Goal: Navigation & Orientation: Find specific page/section

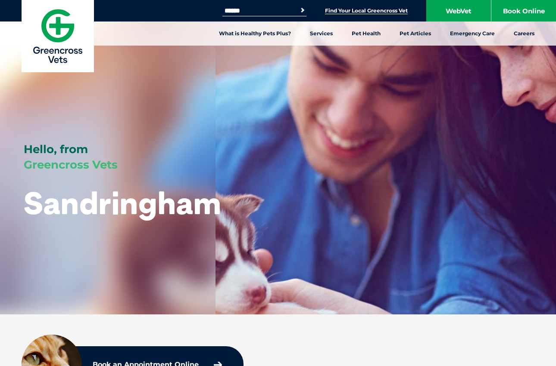
click at [336, 12] on link "Find Your Local Greencross Vet" at bounding box center [366, 10] width 83 height 7
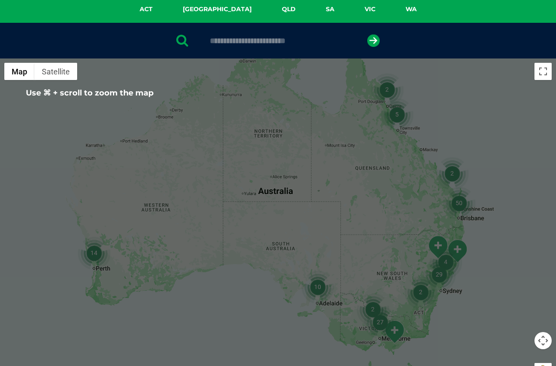
scroll to position [152, 0]
click at [381, 323] on img "27" at bounding box center [379, 323] width 33 height 33
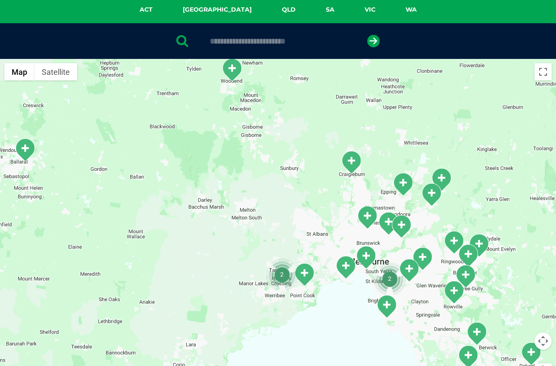
click at [393, 278] on img "2" at bounding box center [389, 279] width 33 height 33
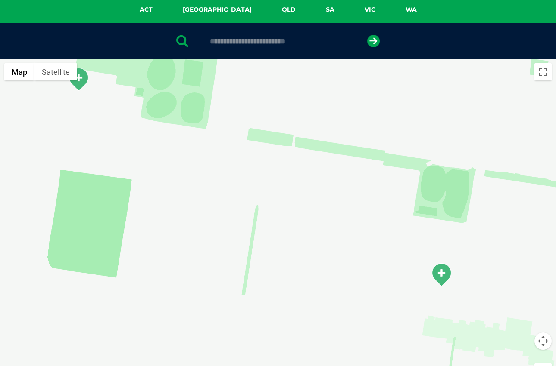
drag, startPoint x: 421, startPoint y: 295, endPoint x: 383, endPoint y: 234, distance: 71.3
click at [383, 234] on div "To navigate, press the arrow keys." at bounding box center [278, 225] width 556 height 332
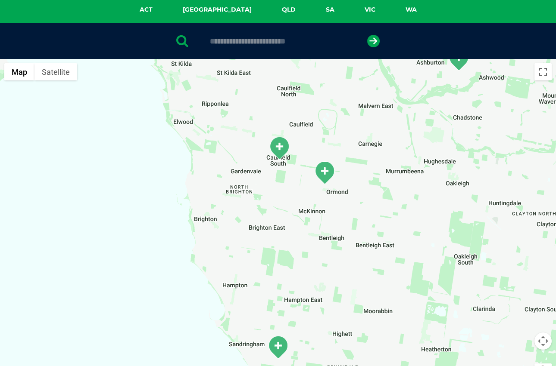
click at [324, 165] on img "Glen Eira" at bounding box center [325, 173] width 22 height 24
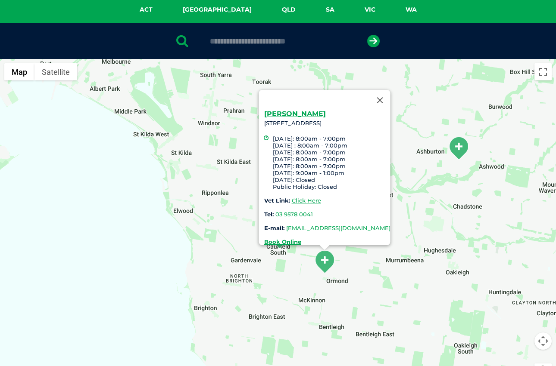
scroll to position [151, 0]
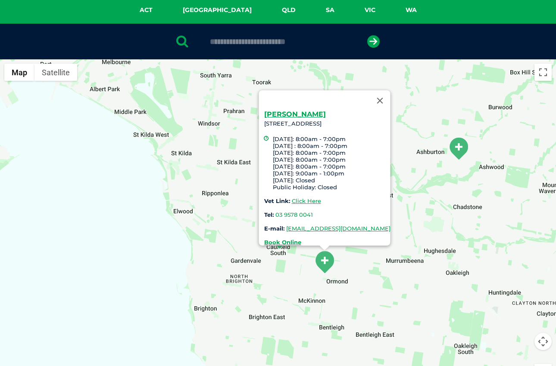
click at [323, 265] on img "Glen Eira" at bounding box center [325, 263] width 22 height 24
click at [390, 95] on button "Close" at bounding box center [379, 100] width 21 height 21
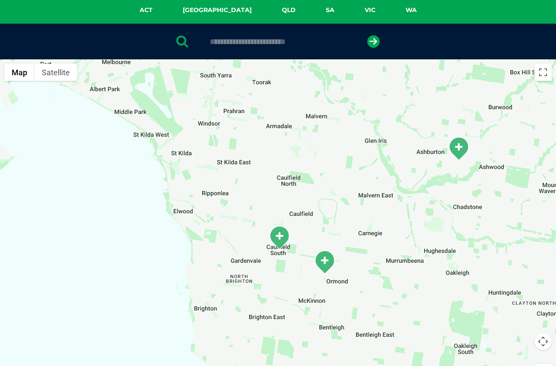
click at [279, 239] on img "Caulfield South" at bounding box center [279, 238] width 22 height 24
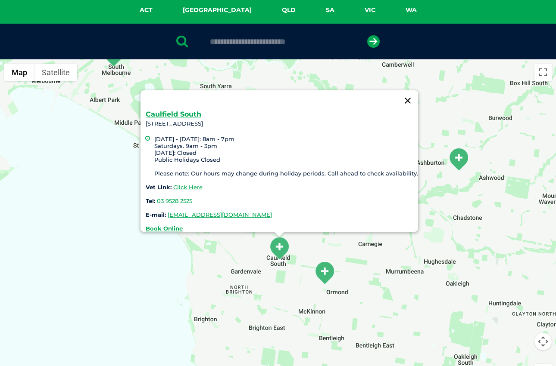
click at [410, 95] on button "Close" at bounding box center [407, 100] width 21 height 21
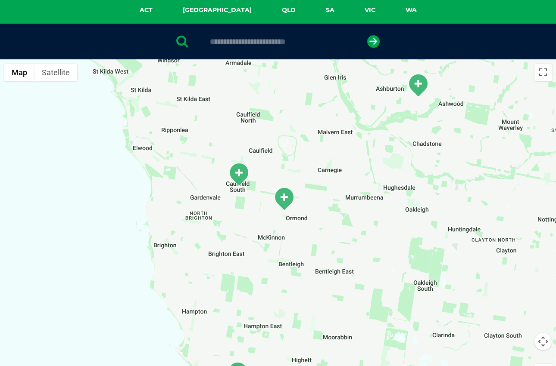
drag, startPoint x: 408, startPoint y: 228, endPoint x: 373, endPoint y: 166, distance: 71.6
click at [373, 166] on div at bounding box center [278, 225] width 556 height 332
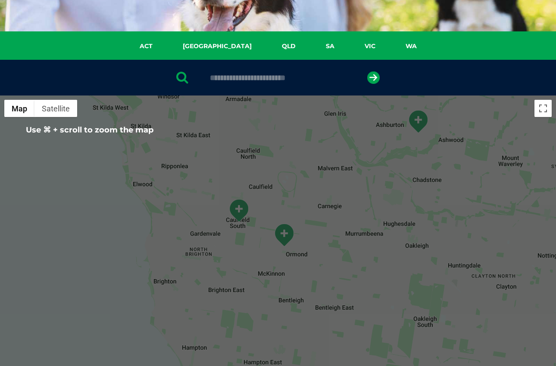
scroll to position [115, 0]
